Goal: Register for event/course

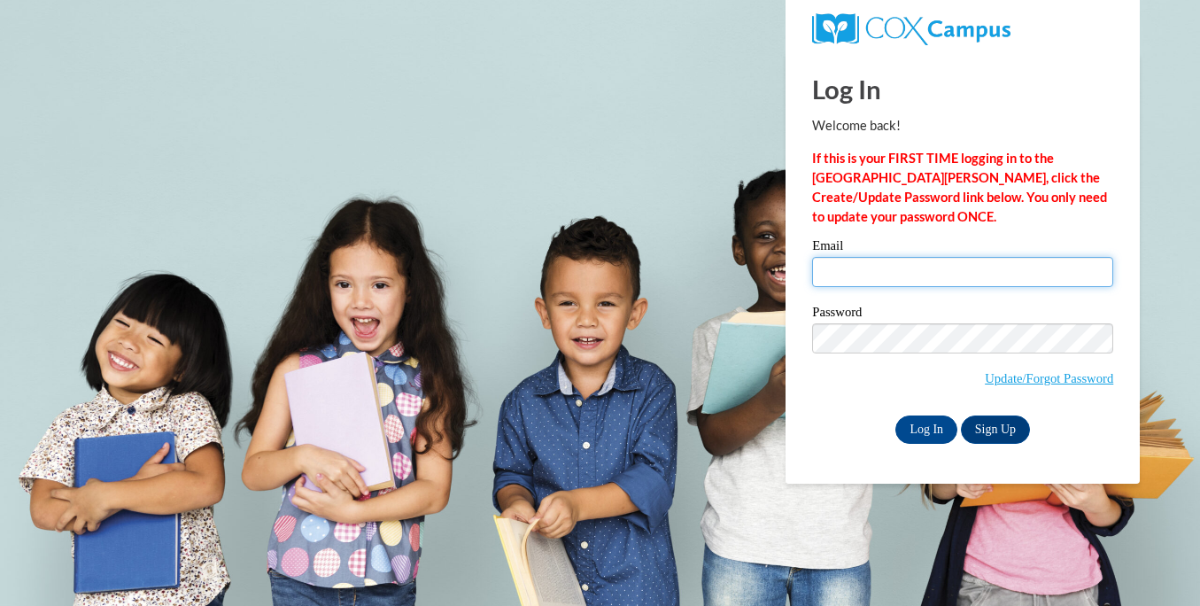
click at [919, 275] on input "Email" at bounding box center [962, 272] width 301 height 30
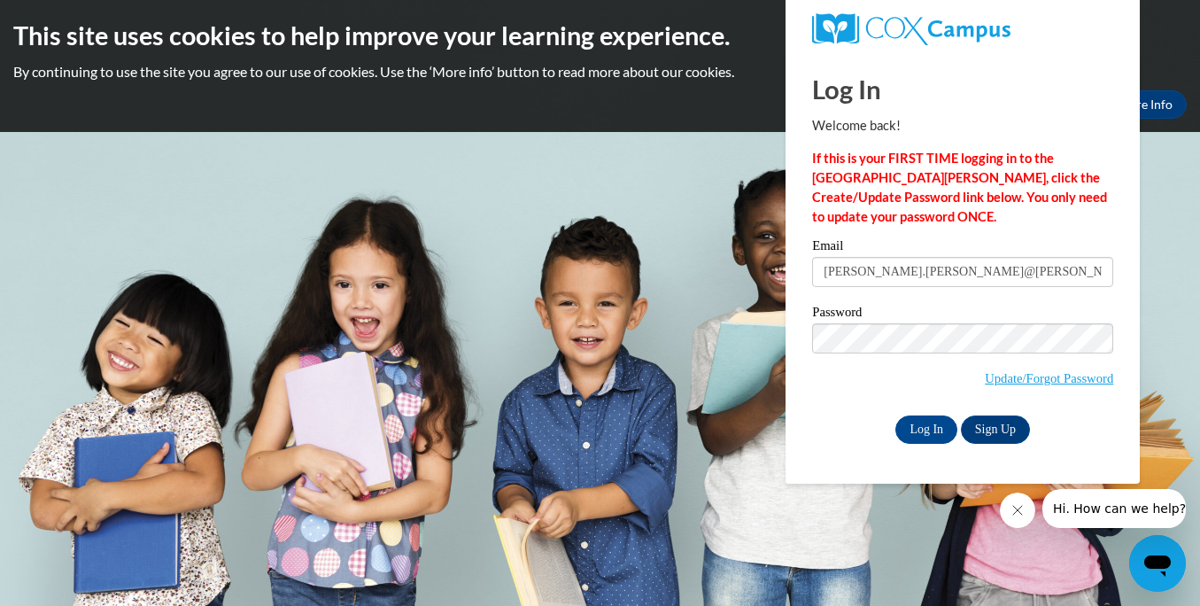
type input "amanda.reed@franklin.k12.wi.us"
click at [915, 434] on input "Log In" at bounding box center [927, 429] width 62 height 28
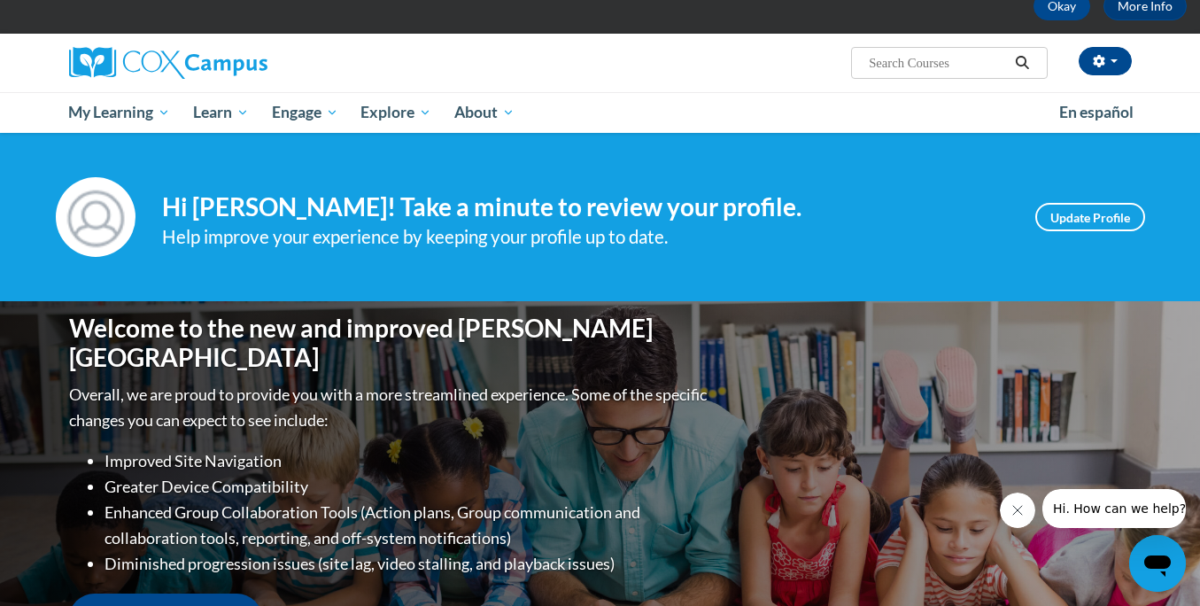
scroll to position [99, 0]
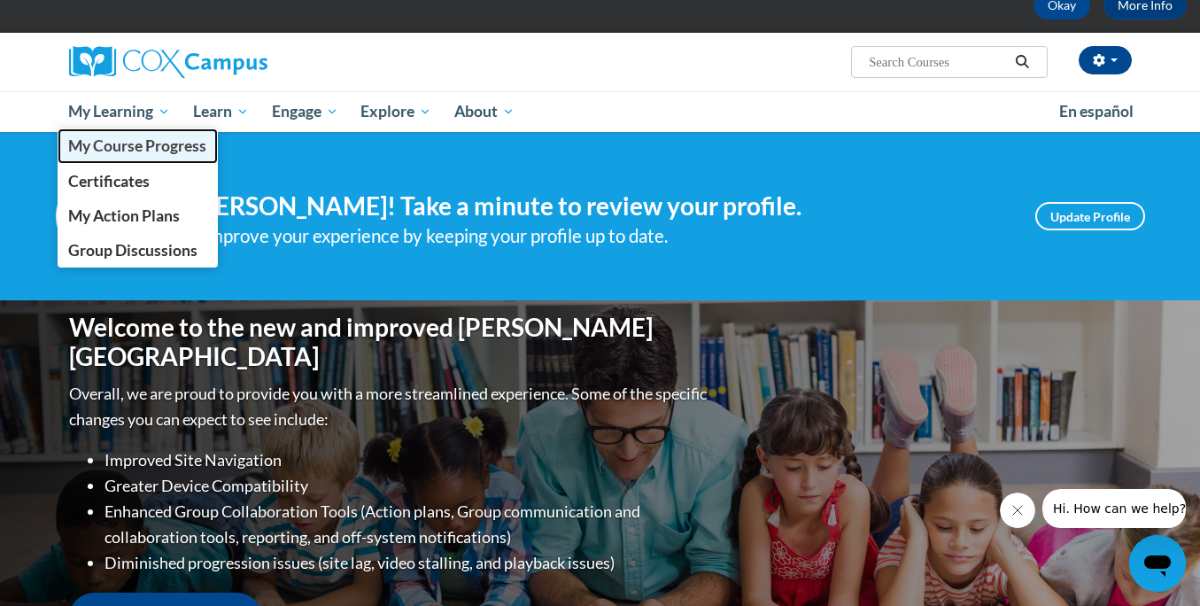
click at [149, 150] on span "My Course Progress" at bounding box center [137, 145] width 138 height 19
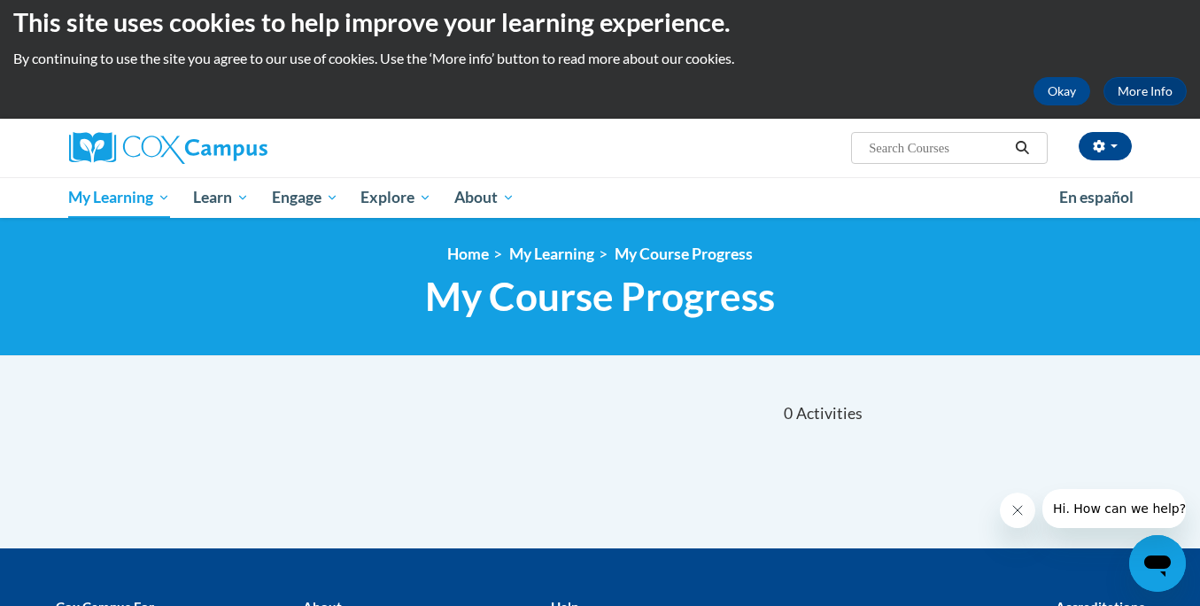
scroll to position [12, 0]
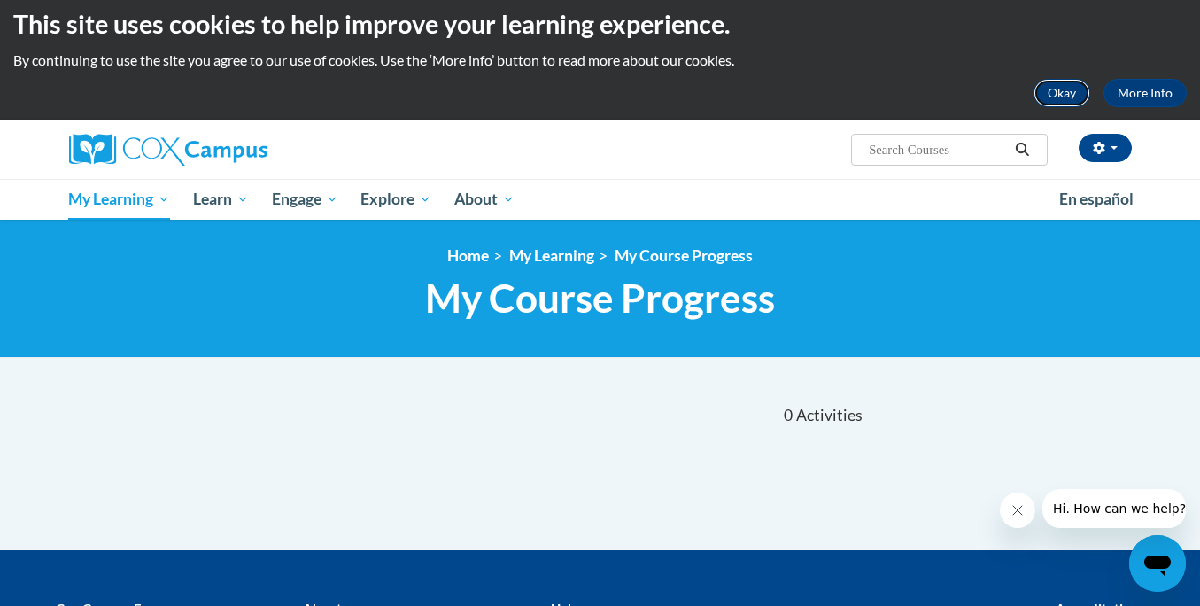
click at [1073, 102] on button "Okay" at bounding box center [1062, 93] width 57 height 28
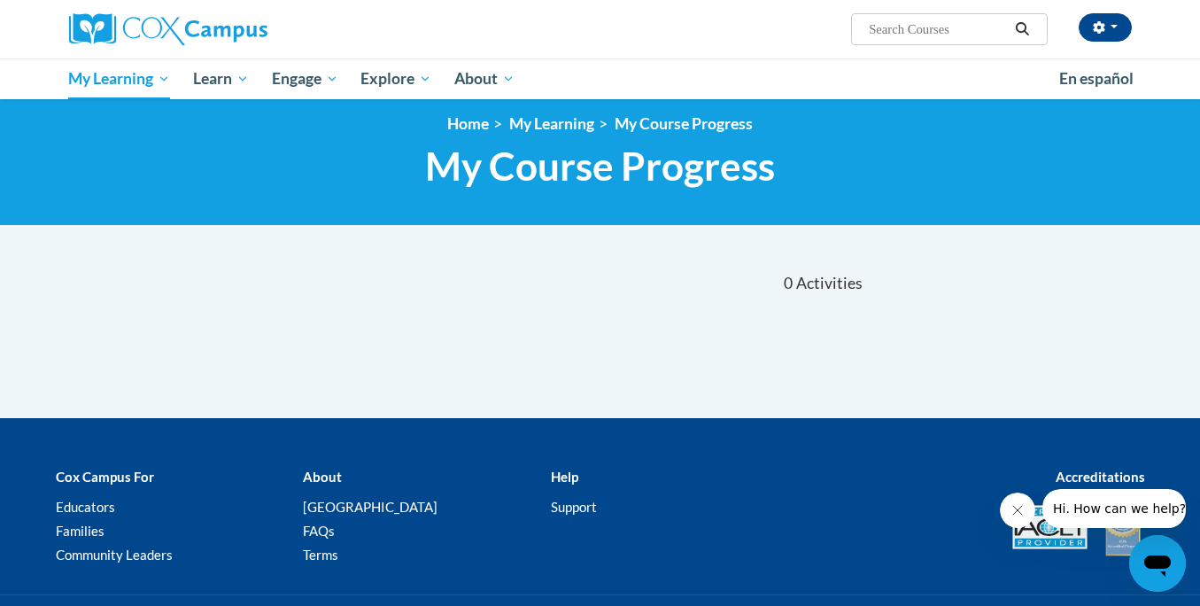
scroll to position [0, 0]
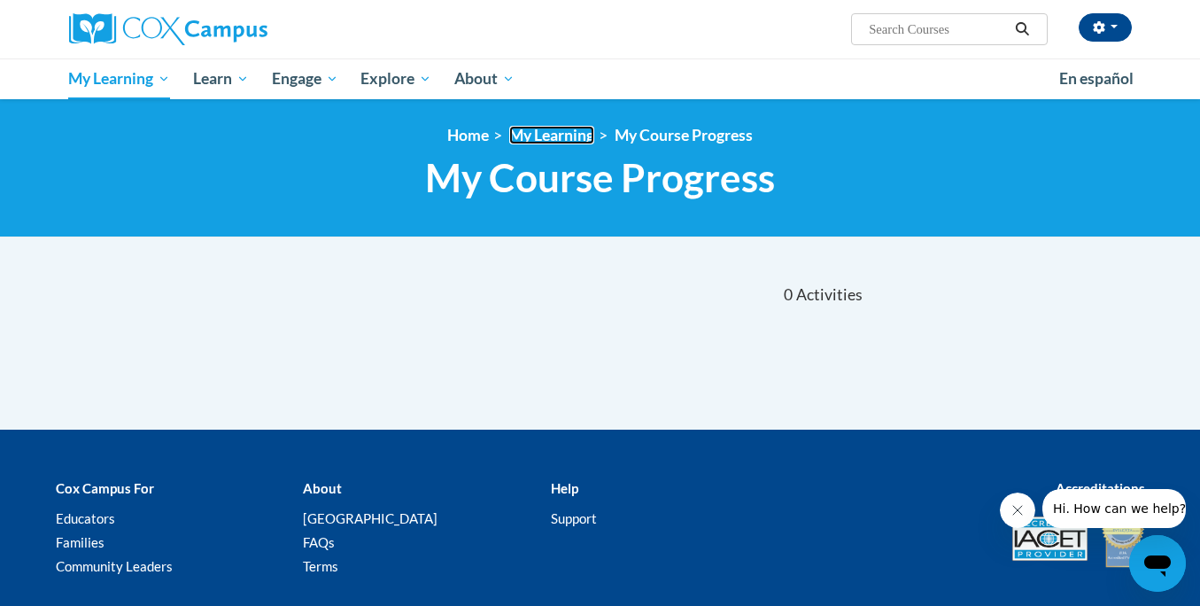
click at [575, 141] on link "My Learning" at bounding box center [551, 135] width 85 height 19
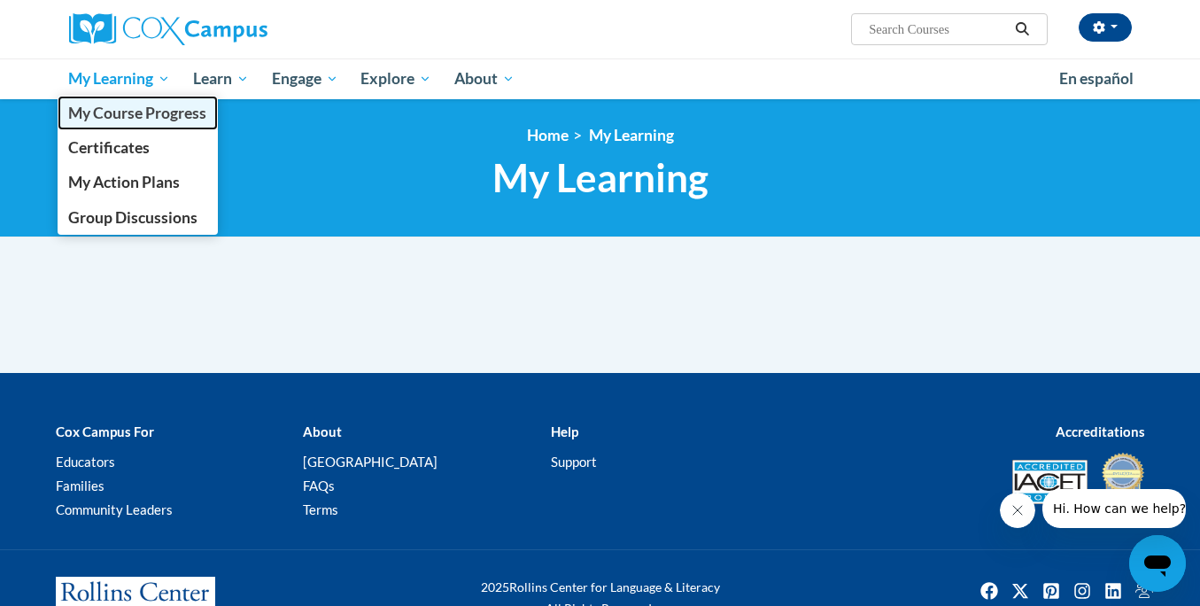
click at [129, 114] on span "My Course Progress" at bounding box center [137, 113] width 138 height 19
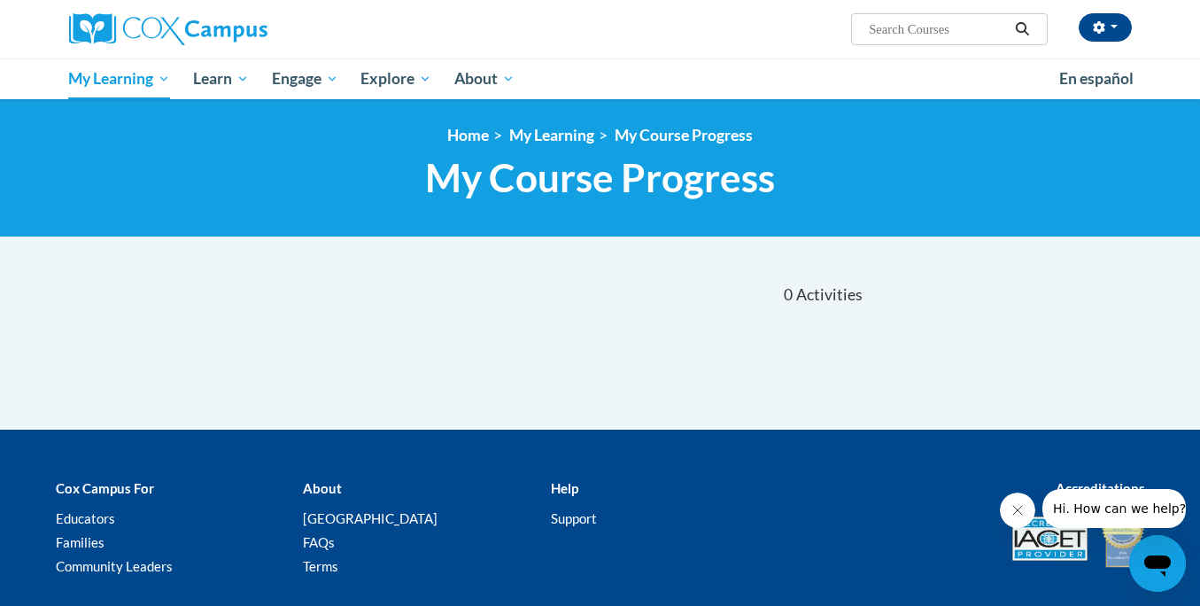
click at [878, 27] on input "Search..." at bounding box center [938, 29] width 142 height 21
type input "oral language is the foundation for literacy"
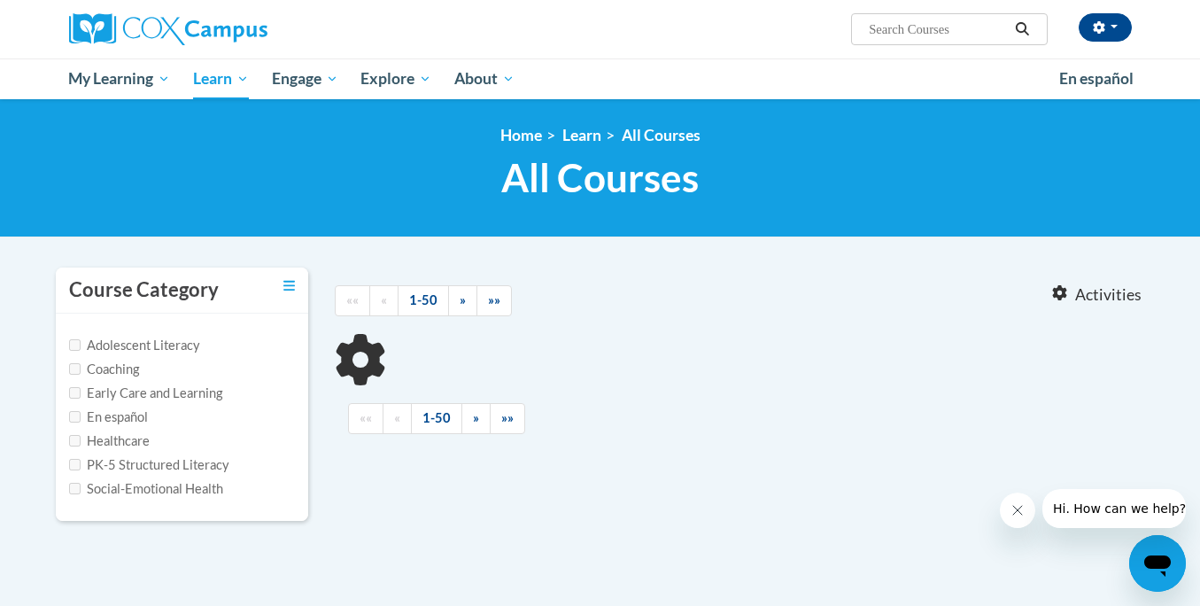
type input "oral language is the foundation for literacy"
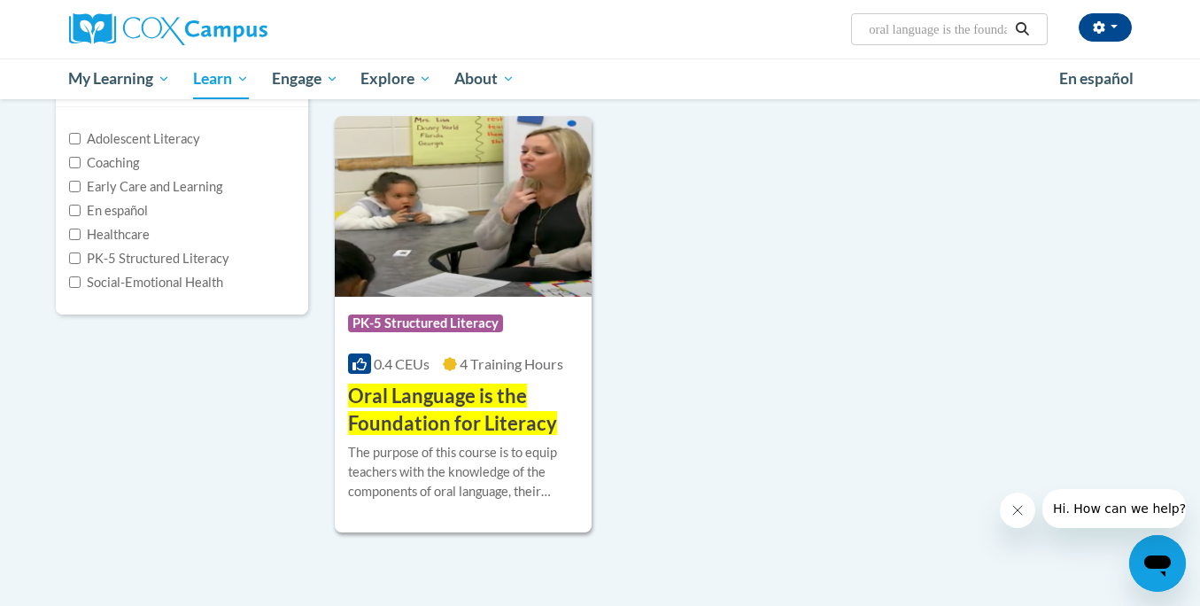
scroll to position [208, 0]
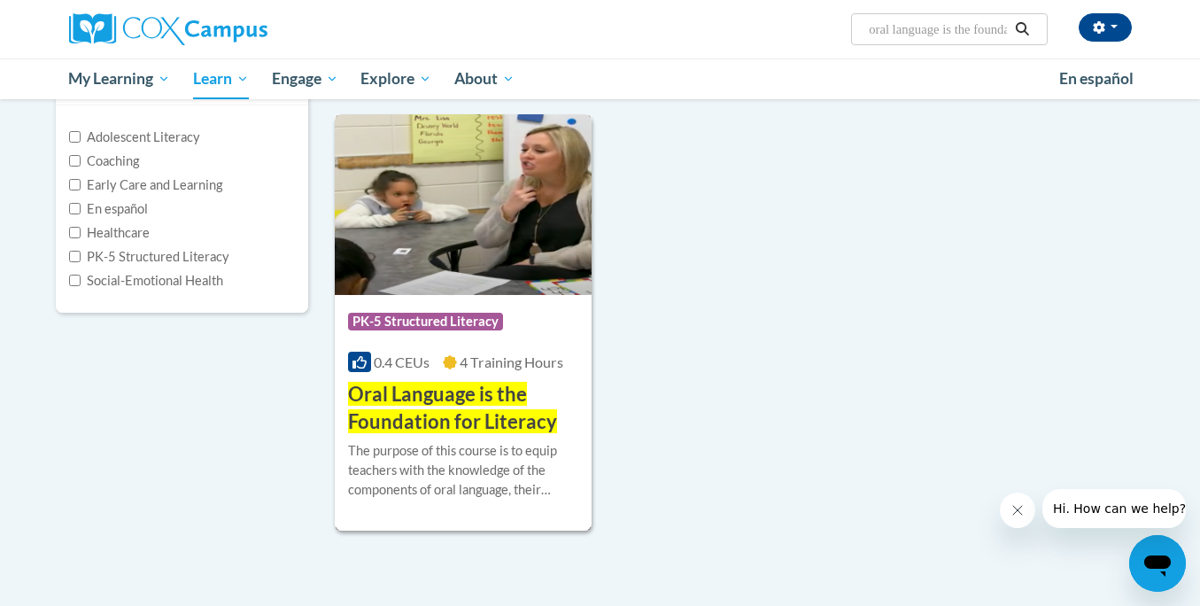
click at [537, 347] on div "Course Category: PK-5 Structured Literacy 0.4 CEUs 4 Training Hours COURSE Oral…" at bounding box center [464, 365] width 258 height 141
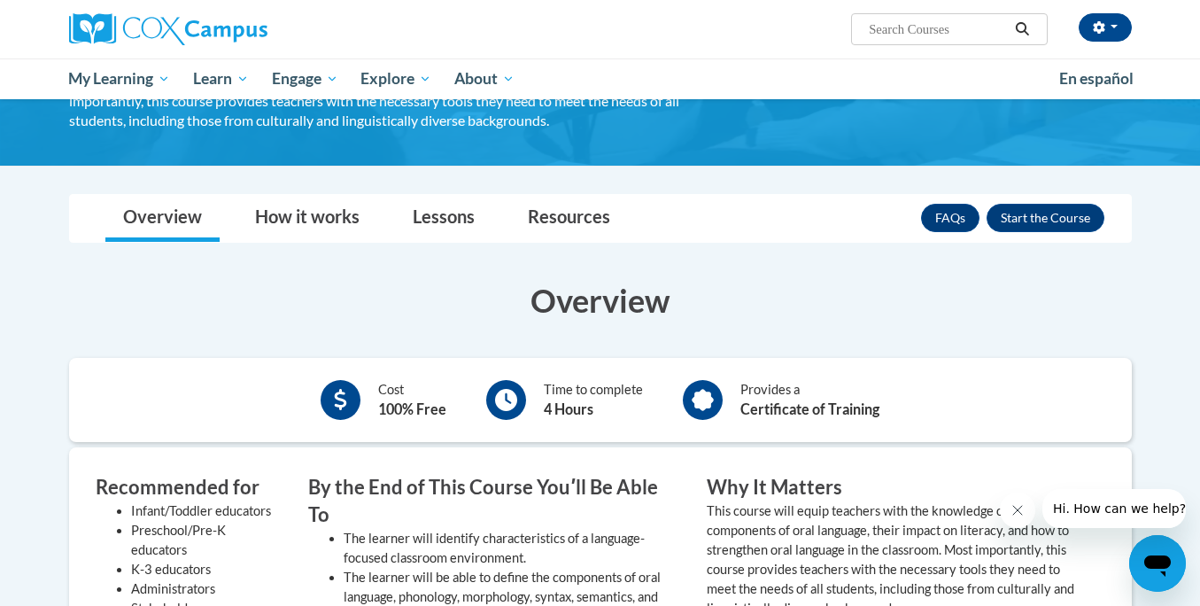
scroll to position [234, 0]
click at [1044, 225] on button "Enroll" at bounding box center [1046, 217] width 118 height 28
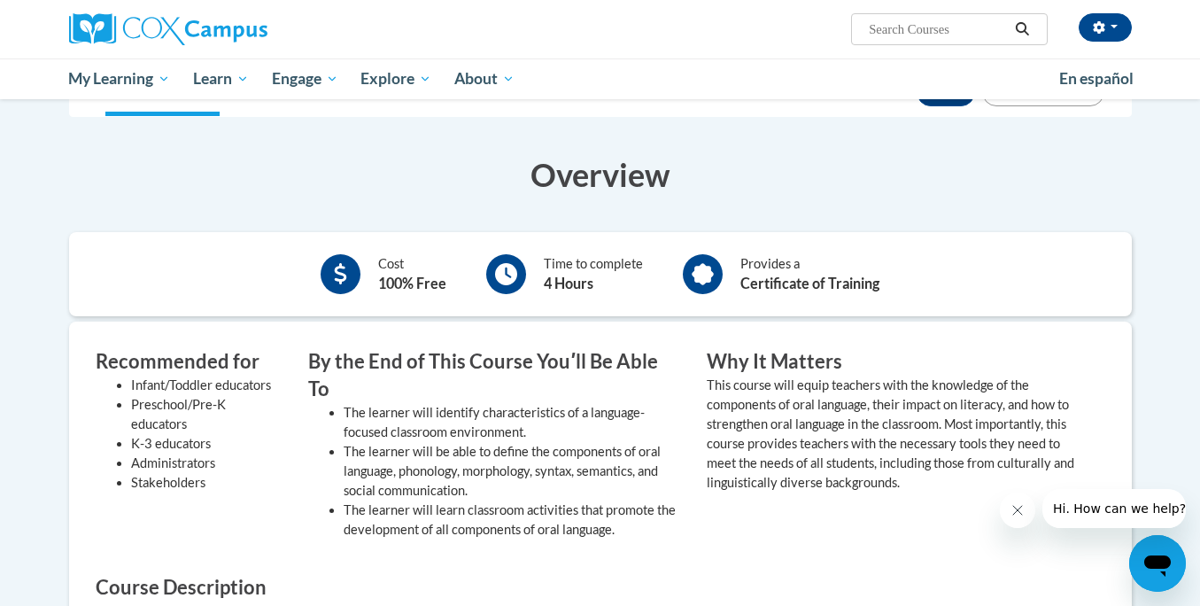
scroll to position [382, 0]
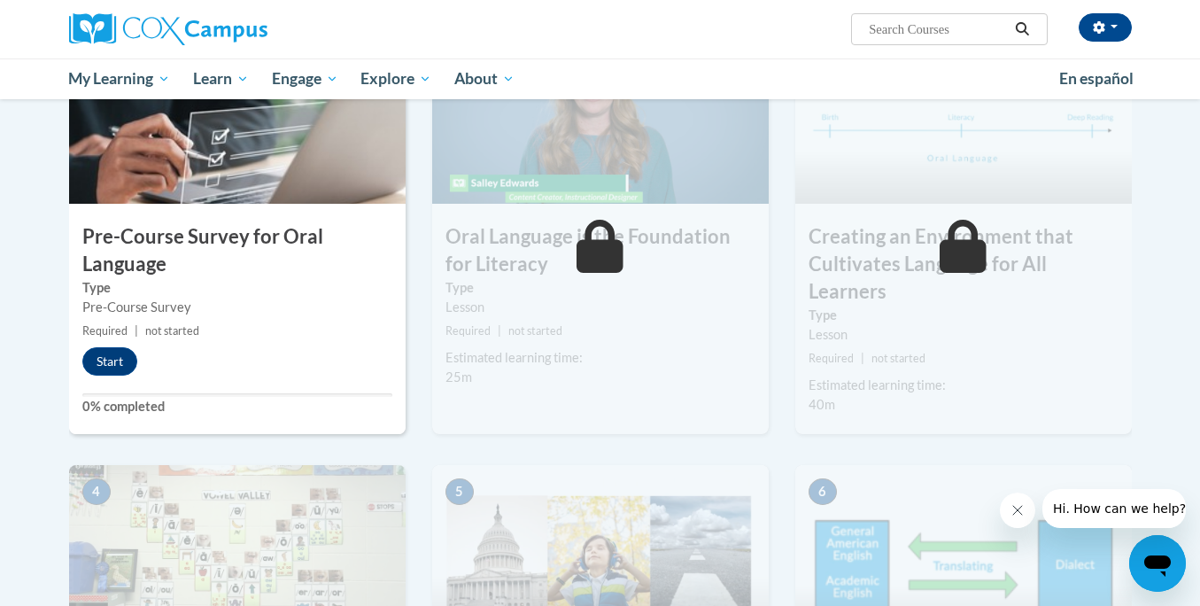
scroll to position [437, 0]
click at [99, 359] on button "Start" at bounding box center [109, 360] width 55 height 28
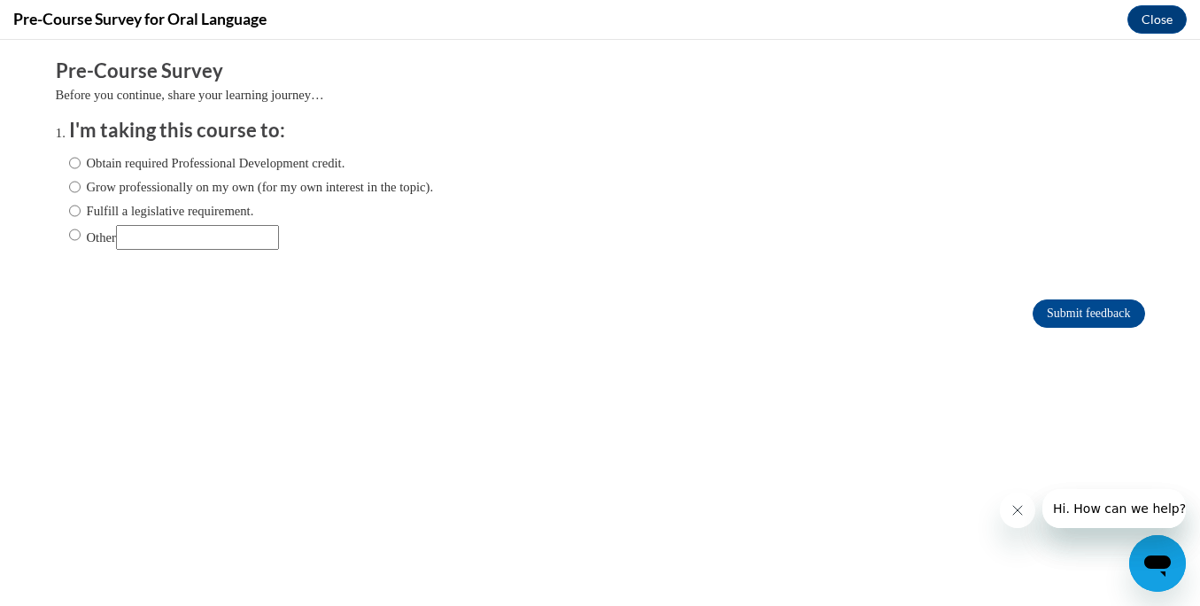
scroll to position [0, 0]
click at [227, 157] on label "Obtain required Professional Development credit." at bounding box center [207, 162] width 276 height 19
click at [81, 157] on input "Obtain required Professional Development credit." at bounding box center [75, 162] width 12 height 19
radio input "true"
click at [1046, 314] on input "Submit feedback" at bounding box center [1089, 313] width 112 height 28
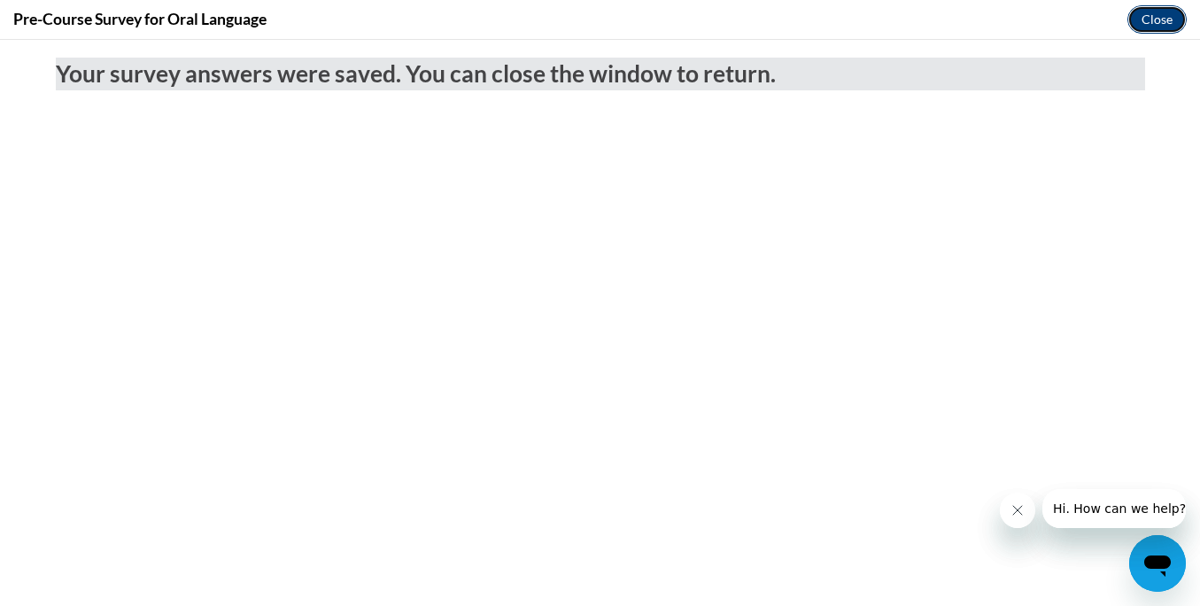
click at [1155, 23] on button "Close" at bounding box center [1157, 19] width 59 height 28
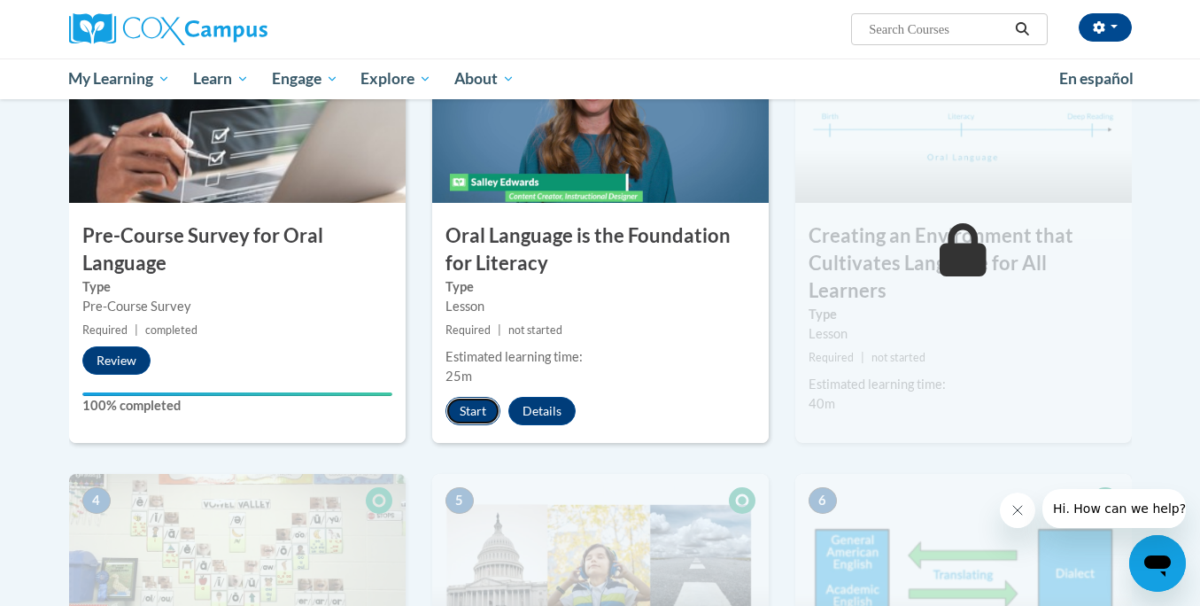
click at [478, 410] on button "Start" at bounding box center [473, 411] width 55 height 28
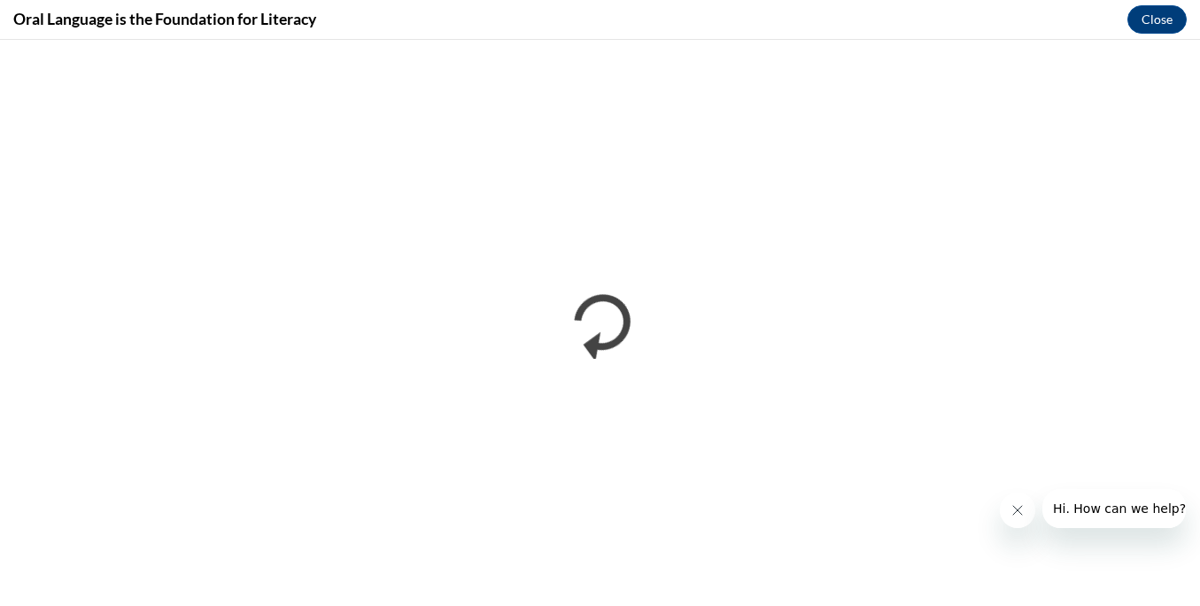
click at [1020, 511] on icon "Close message from company" at bounding box center [1018, 510] width 14 height 14
